Goal: Information Seeking & Learning: Learn about a topic

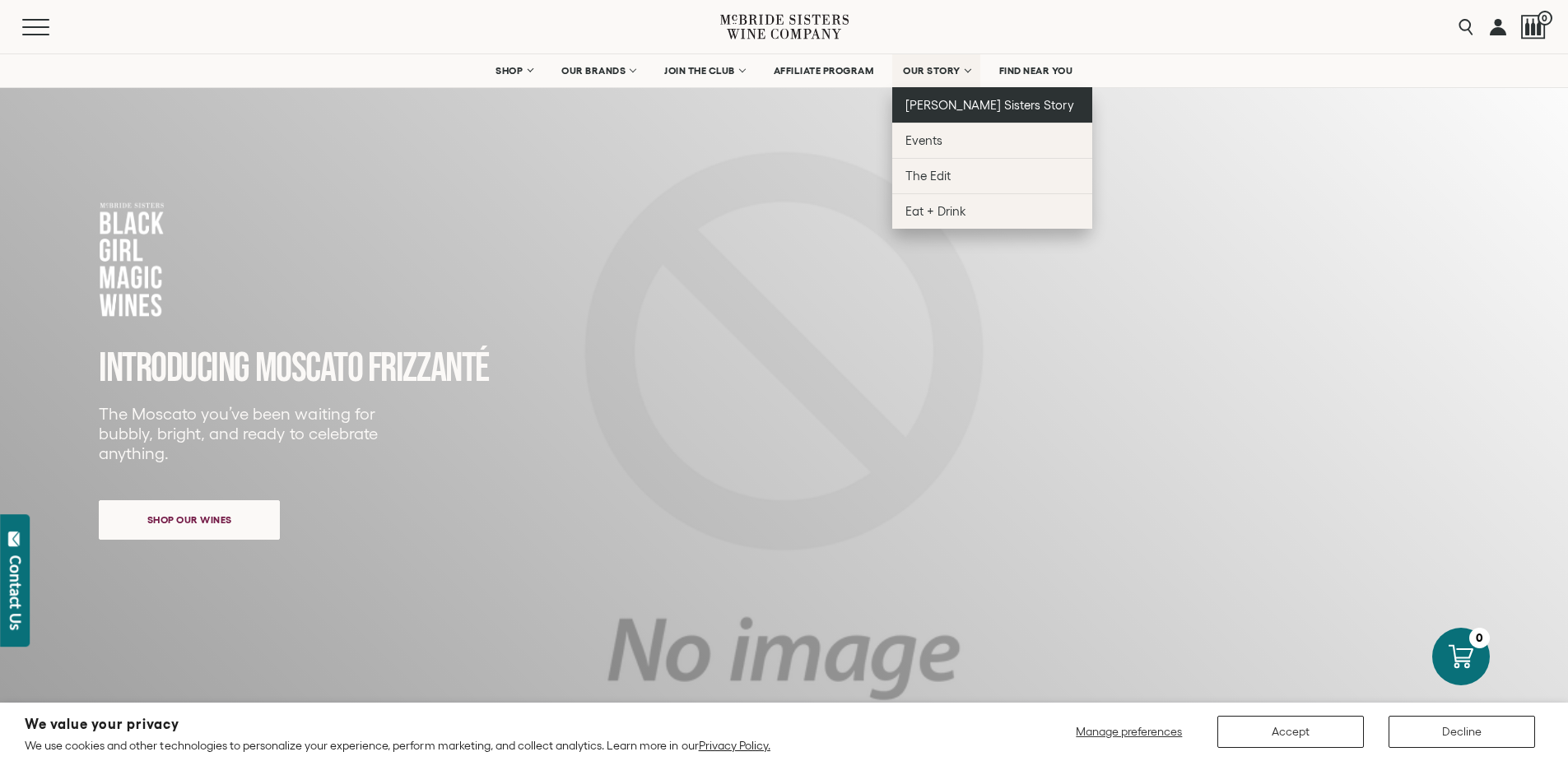
click at [937, 94] on link "[PERSON_NAME] Sisters Story" at bounding box center [992, 105] width 200 height 36
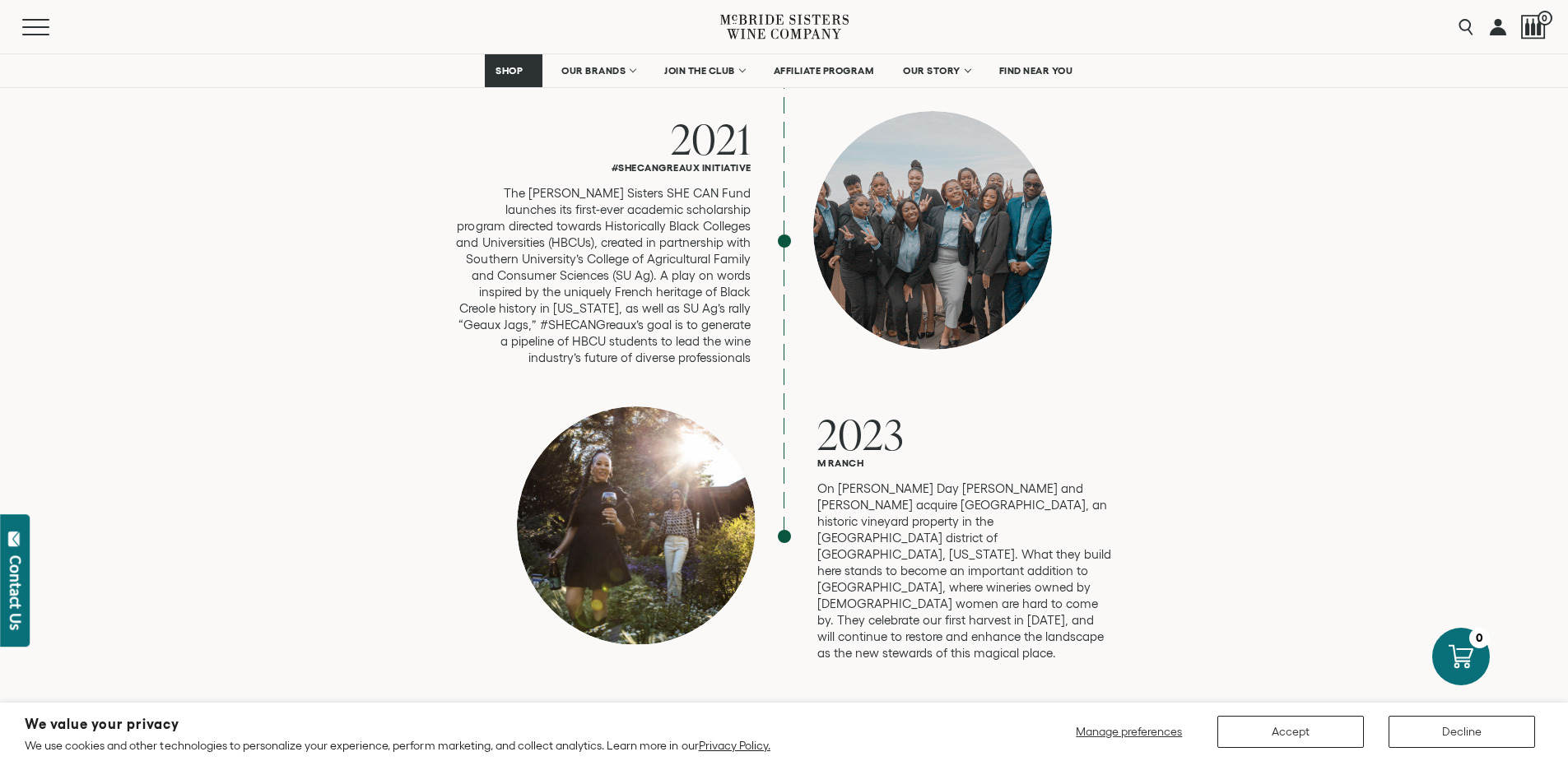
scroll to position [4303, 0]
